Goal: Transaction & Acquisition: Book appointment/travel/reservation

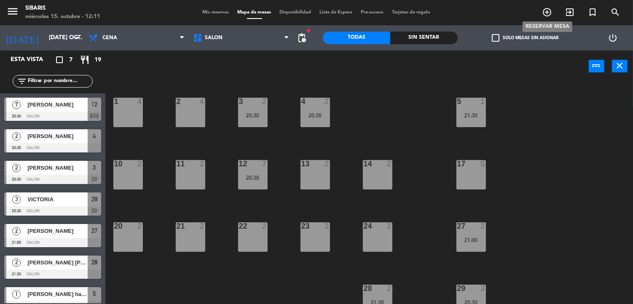
click at [546, 8] on icon "add_circle_outline" at bounding box center [547, 12] width 10 height 10
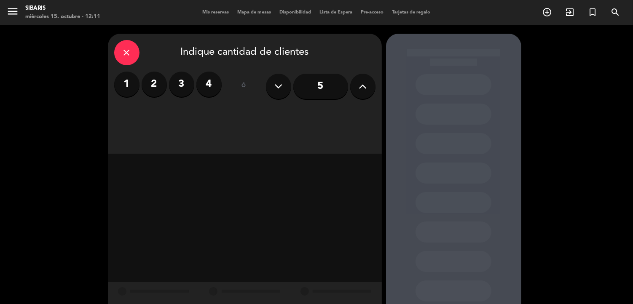
click at [149, 85] on label "2" at bounding box center [154, 84] width 25 height 25
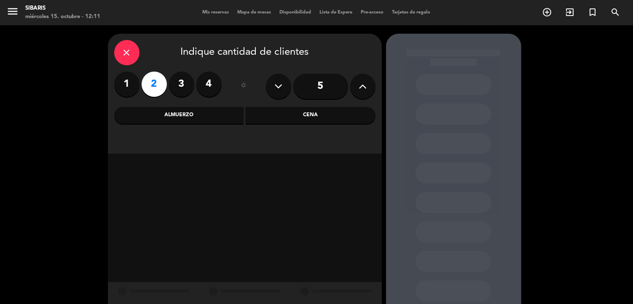
click at [257, 116] on div "Cena" at bounding box center [311, 115] width 130 height 17
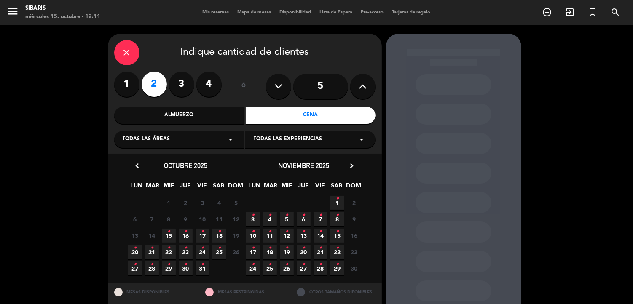
click at [170, 235] on icon "•" at bounding box center [168, 231] width 3 height 13
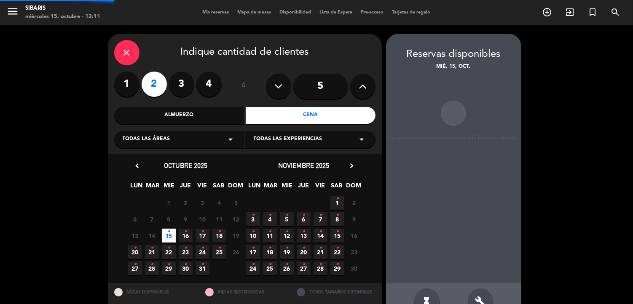
scroll to position [23, 0]
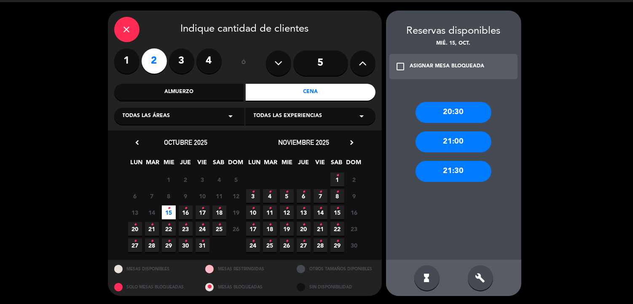
click at [443, 112] on div "20:30" at bounding box center [453, 112] width 76 height 21
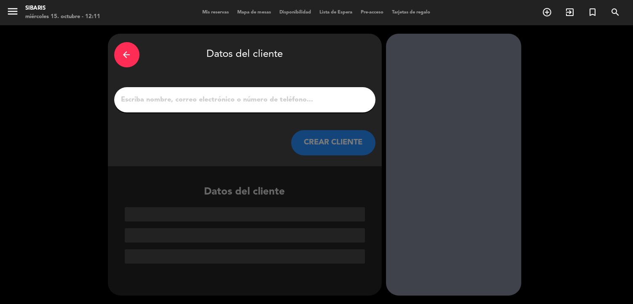
scroll to position [0, 0]
click at [279, 97] on input "1" at bounding box center [244, 100] width 249 height 12
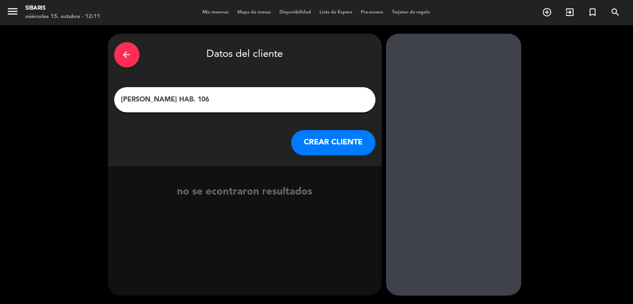
type input "[PERSON_NAME] HAB. 106"
click at [307, 148] on button "CREAR CLIENTE" at bounding box center [333, 142] width 84 height 25
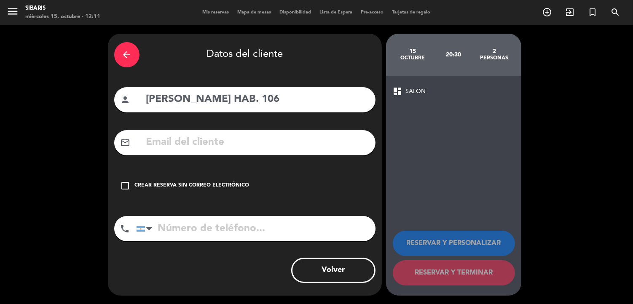
click at [125, 182] on icon "check_box_outline_blank" at bounding box center [125, 186] width 10 height 10
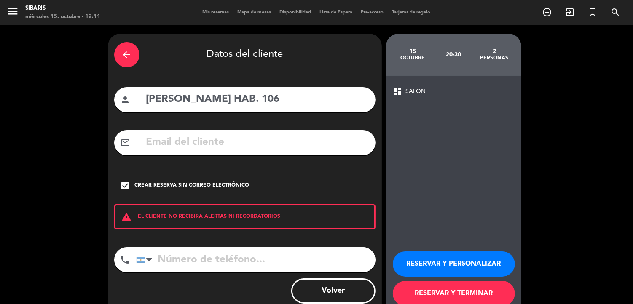
click at [415, 288] on button "RESERVAR Y TERMINAR" at bounding box center [454, 293] width 122 height 25
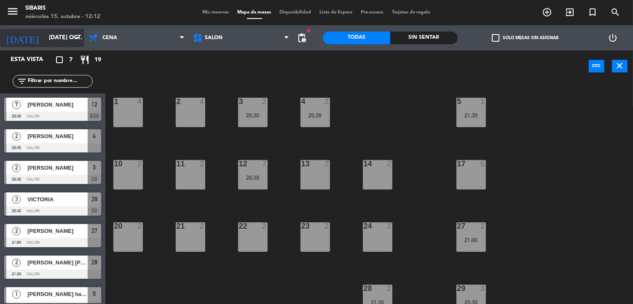
click at [76, 37] on icon "arrow_drop_down" at bounding box center [77, 38] width 10 height 10
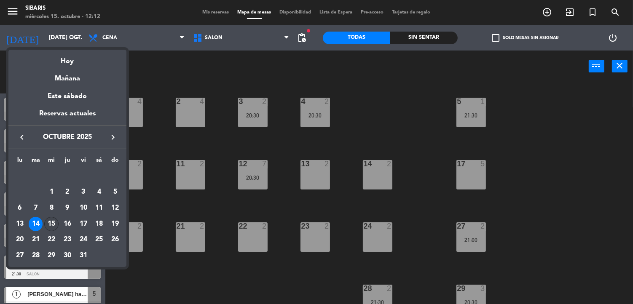
click at [52, 220] on div "15" at bounding box center [51, 224] width 14 height 14
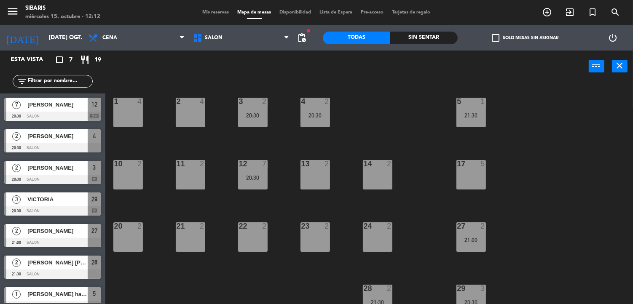
type input "mié. [DATE]"
